Goal: Task Accomplishment & Management: Manage account settings

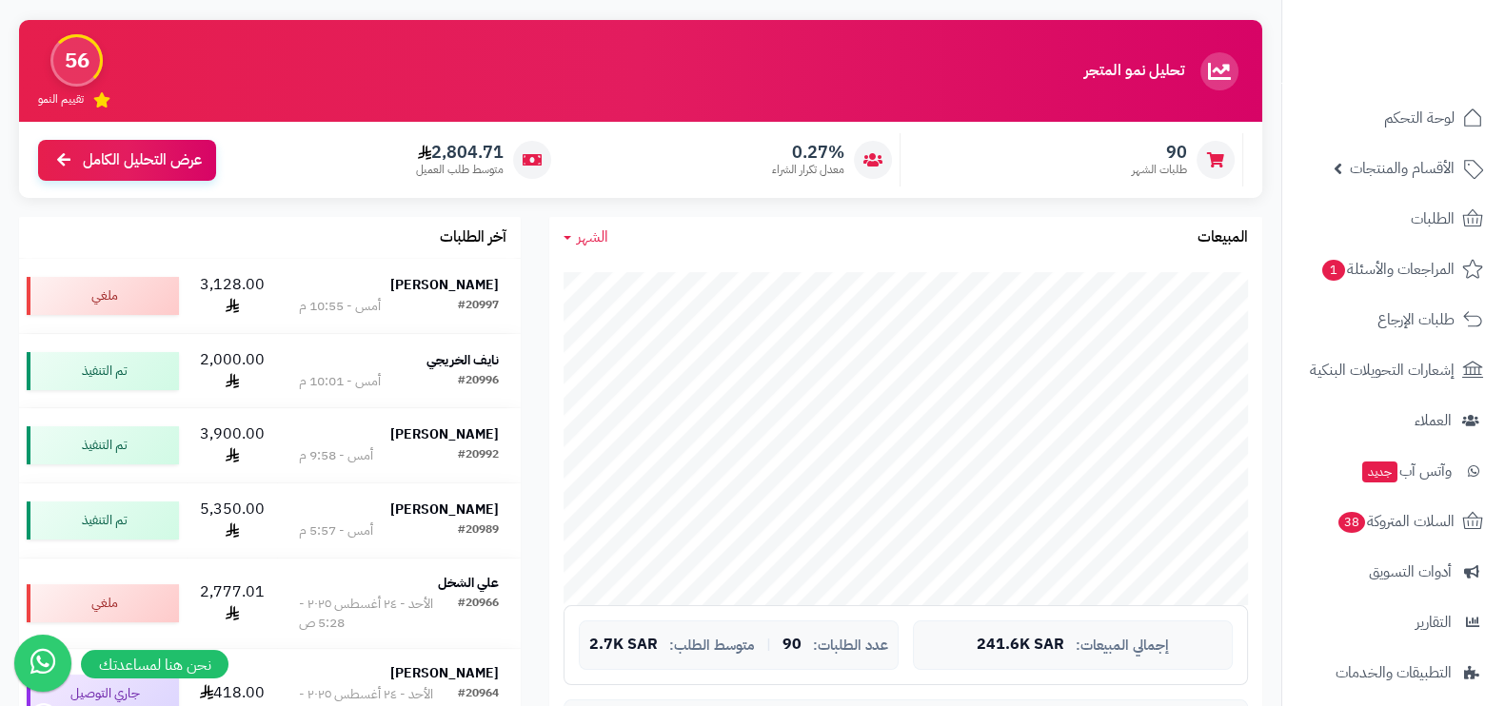
scroll to position [237, 0]
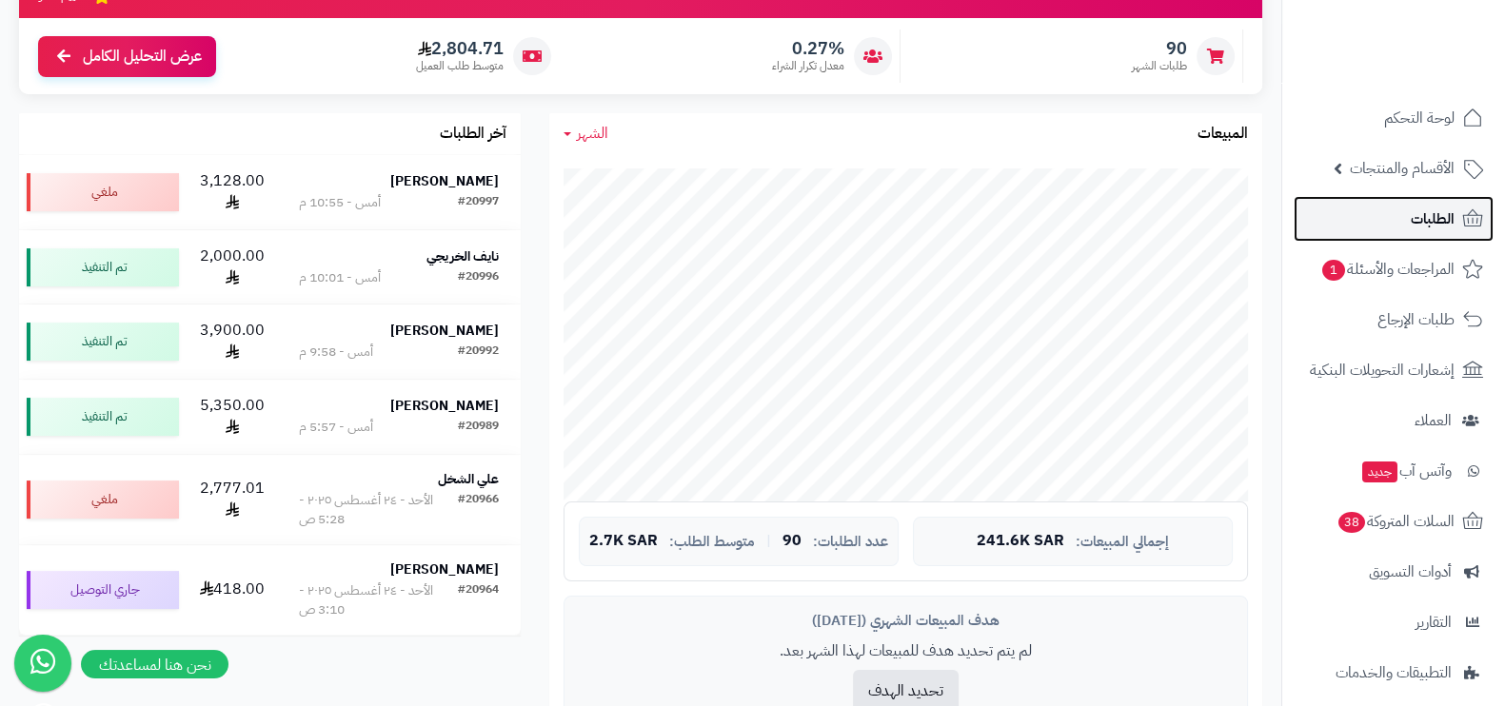
click at [1381, 209] on link "الطلبات" at bounding box center [1394, 219] width 200 height 46
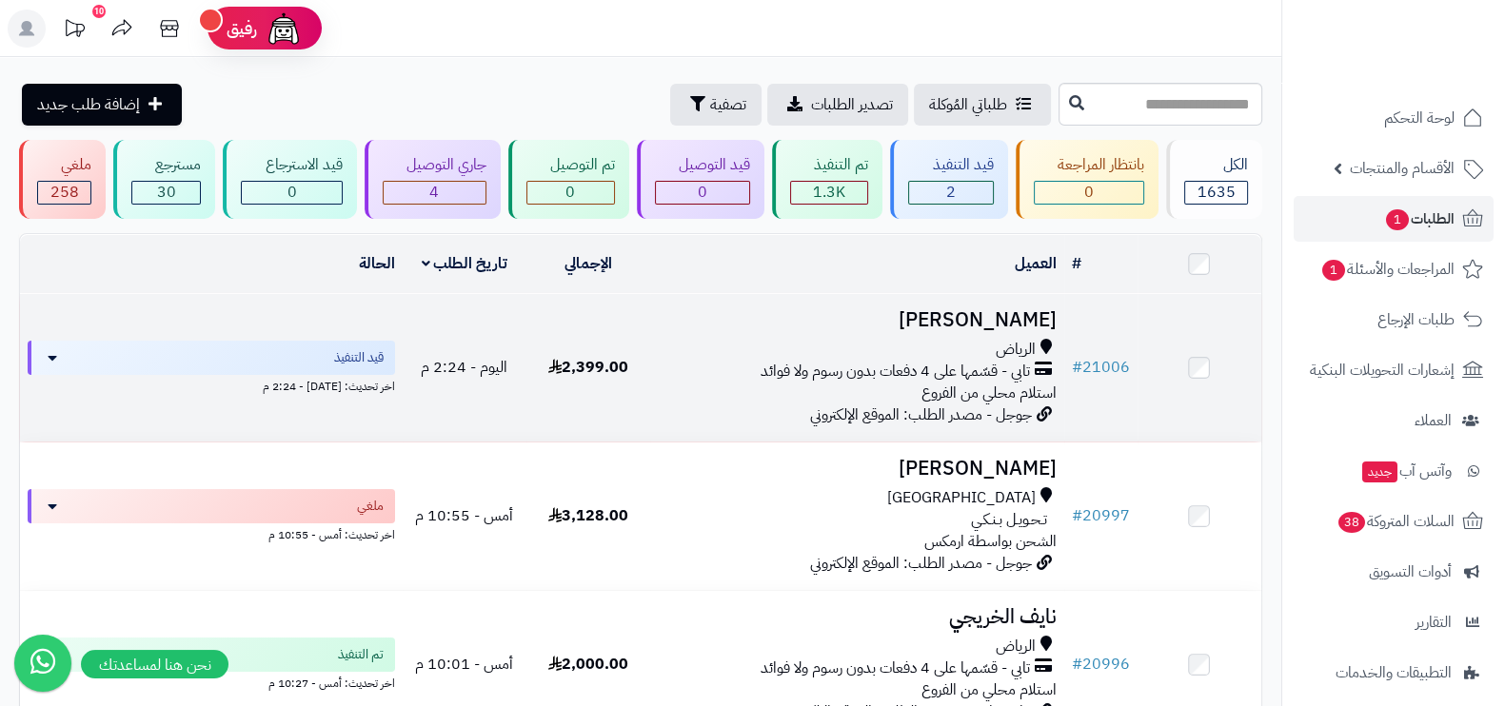
click at [829, 345] on div "الرياض" at bounding box center [857, 350] width 398 height 22
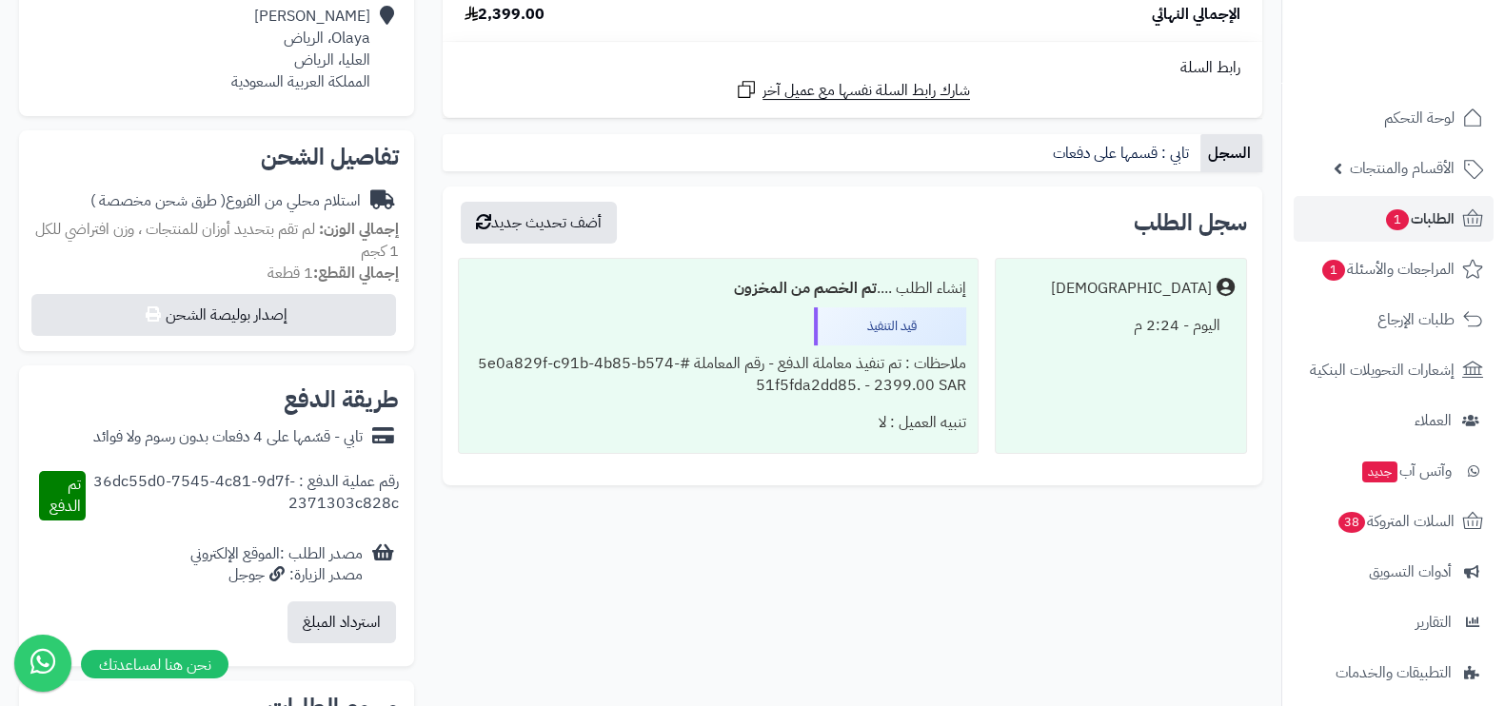
scroll to position [118, 0]
